Goal: Entertainment & Leisure: Consume media (video, audio)

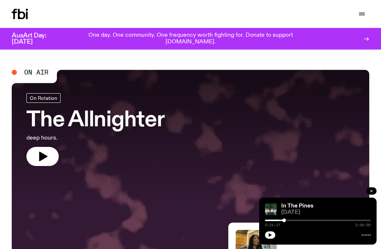
click at [373, 191] on icon "button" at bounding box center [371, 191] width 4 height 4
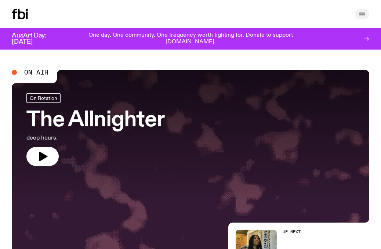
click at [363, 12] on icon "button" at bounding box center [362, 14] width 9 height 9
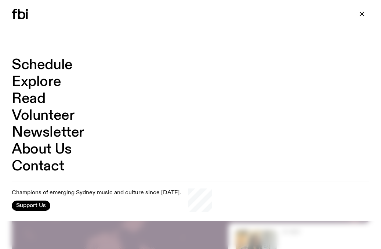
click at [36, 66] on link "Schedule" at bounding box center [42, 65] width 61 height 14
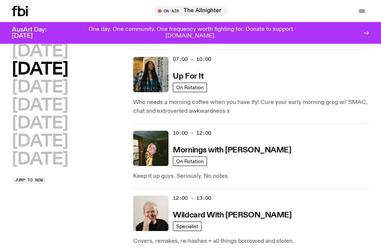
scroll to position [79, 0]
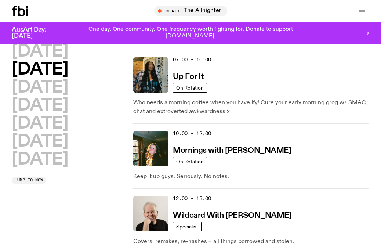
click at [36, 66] on h2 "[DATE]" at bounding box center [40, 69] width 56 height 17
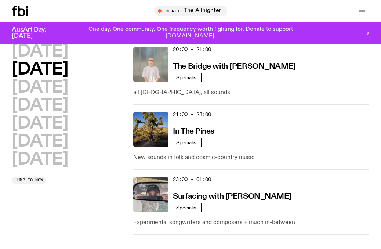
scroll to position [489, 0]
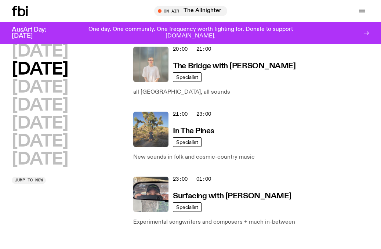
click at [156, 119] on img at bounding box center [150, 129] width 35 height 35
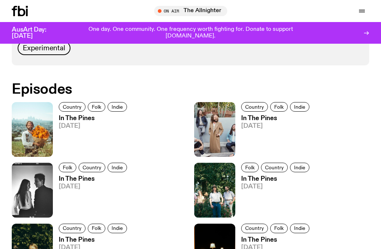
scroll to position [347, 0]
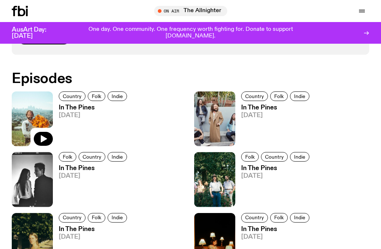
click at [28, 106] on img at bounding box center [32, 118] width 41 height 55
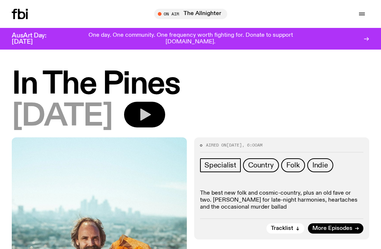
click at [152, 110] on icon "button" at bounding box center [144, 114] width 15 height 15
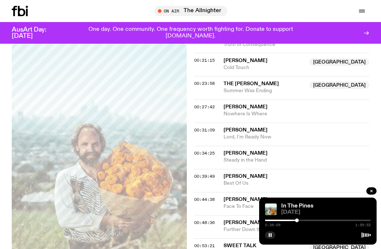
scroll to position [332, 0]
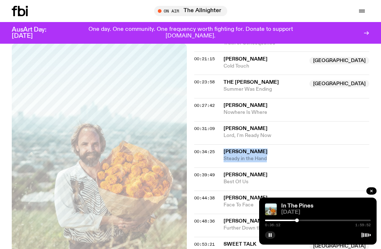
drag, startPoint x: 282, startPoint y: 156, endPoint x: 225, endPoint y: 150, distance: 56.9
click at [225, 150] on div "[PERSON_NAME] Steady in the Hand" at bounding box center [297, 155] width 146 height 14
copy div "[PERSON_NAME] Steady in the Hand"
click at [269, 234] on rect "button" at bounding box center [269, 235] width 1 height 4
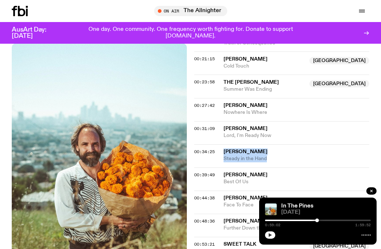
scroll to position [322, 0]
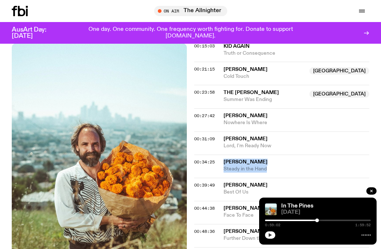
click at [270, 233] on icon "button" at bounding box center [270, 235] width 4 height 4
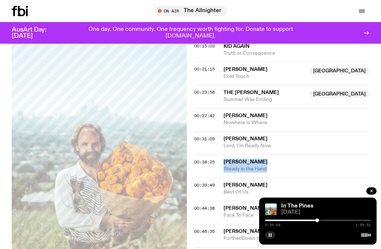
click at [264, 237] on div "In The Pines [DATE] 0:59:08 1:59:52" at bounding box center [317, 221] width 117 height 47
click at [274, 235] on button "button" at bounding box center [270, 234] width 10 height 7
